Goal: Task Accomplishment & Management: Use online tool/utility

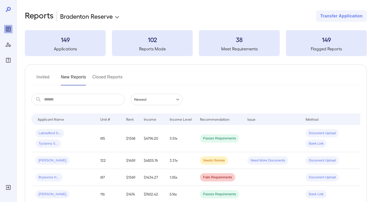
click at [48, 76] on button "Invited" at bounding box center [42, 79] width 23 height 12
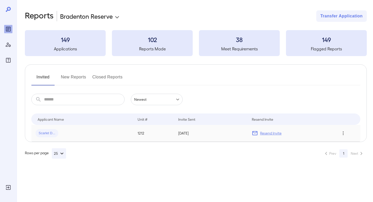
click at [345, 131] on icon "Row Actions" at bounding box center [343, 133] width 6 height 6
click at [343, 144] on li "View Application" at bounding box center [348, 143] width 41 height 8
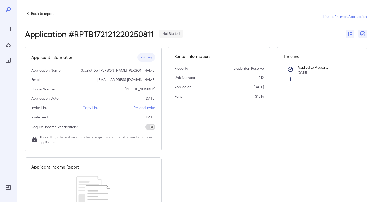
click at [93, 107] on p "Copy Link" at bounding box center [91, 107] width 16 height 5
click at [7, 28] on icon "Reports" at bounding box center [8, 29] width 3 height 3
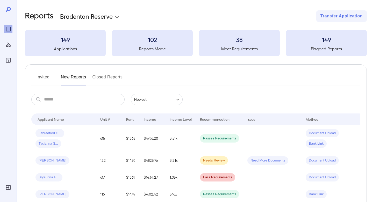
click at [41, 78] on button "Invited" at bounding box center [42, 79] width 23 height 12
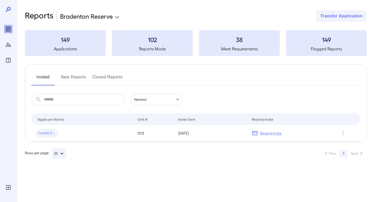
click at [74, 78] on button "New Reports" at bounding box center [73, 79] width 25 height 12
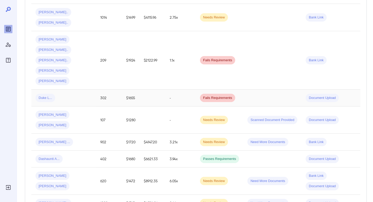
scroll to position [216, 0]
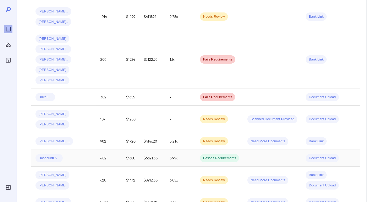
click at [77, 154] on div "Dashaunti A..." at bounding box center [63, 158] width 56 height 8
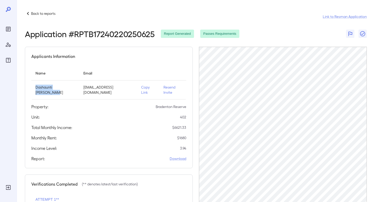
drag, startPoint x: 50, startPoint y: 92, endPoint x: 34, endPoint y: 87, distance: 16.9
click at [34, 87] on td "Dashaunti [PERSON_NAME]" at bounding box center [55, 89] width 48 height 19
copy p "Dashaunti [PERSON_NAME]"
click at [8, 31] on icon "Reports" at bounding box center [8, 29] width 5 height 5
